Goal: Information Seeking & Learning: Learn about a topic

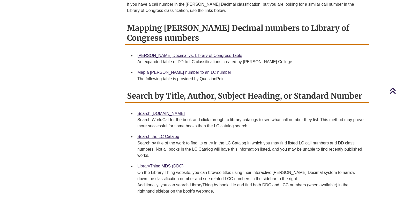
scroll to position [195, 0]
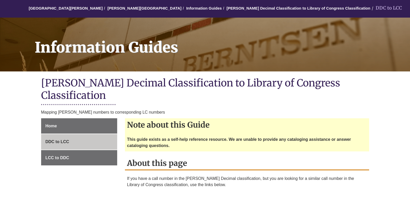
scroll to position [78, 0]
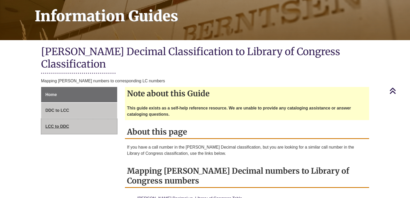
click at [96, 119] on link "LCC to DDC" at bounding box center [79, 127] width 76 height 16
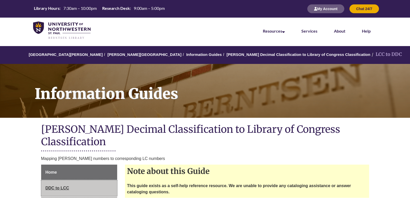
click at [70, 180] on link "DDC to LCC" at bounding box center [79, 188] width 76 height 16
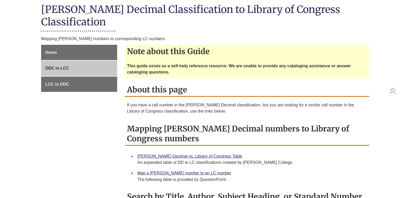
scroll to position [129, 0]
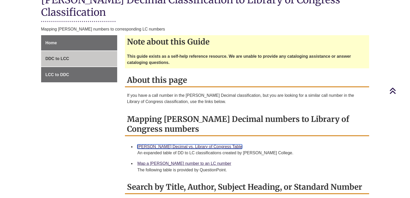
click at [209, 144] on link "[PERSON_NAME] Decimal vs. Library of Congress Table" at bounding box center [189, 146] width 105 height 4
